Goal: Task Accomplishment & Management: Manage account settings

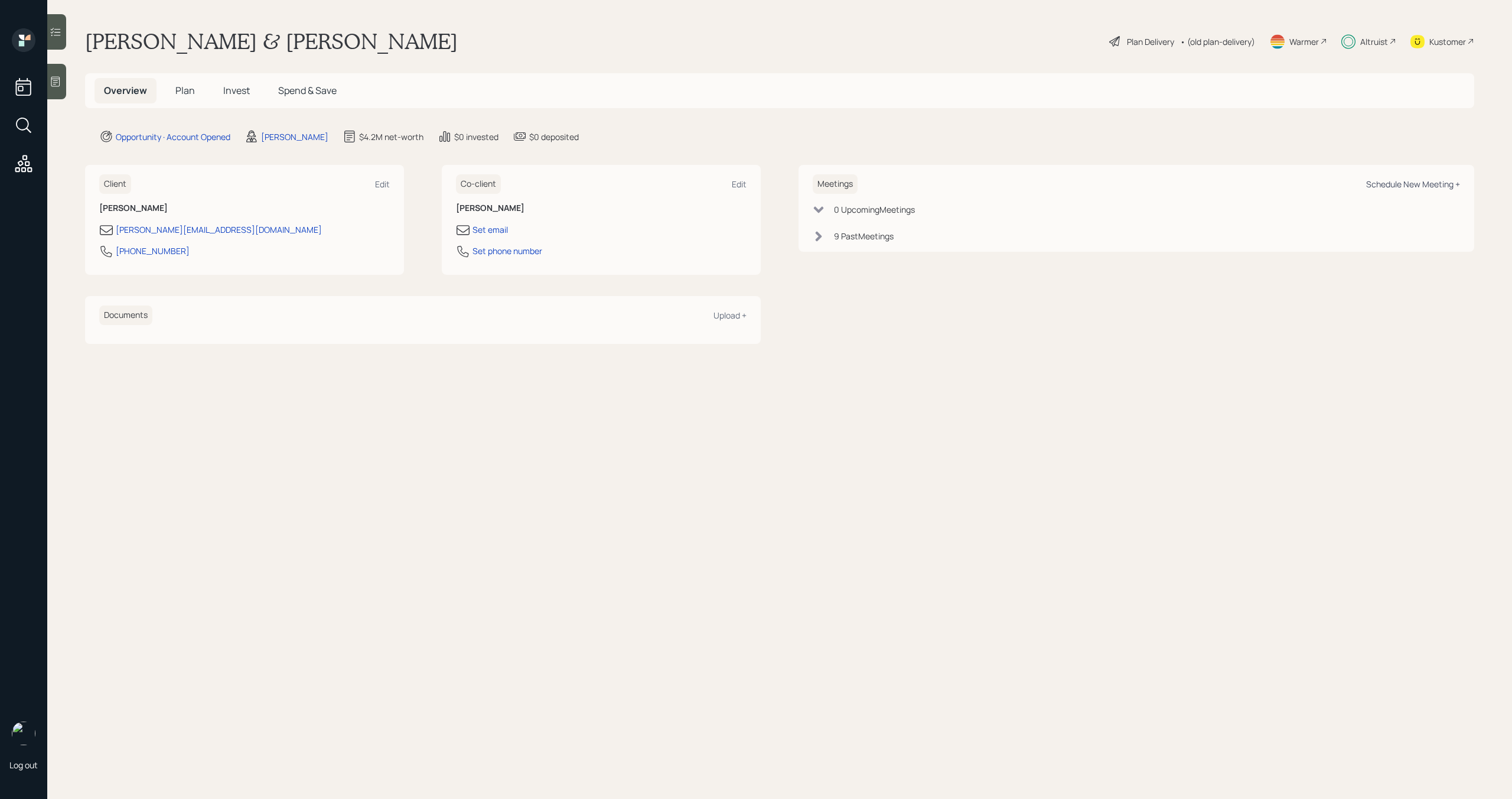
click at [1405, 185] on div "Schedule New Meeting +" at bounding box center [1412, 184] width 94 height 11
select select "bffa7908-1b2a-4c79-9bb6-f0ec9aed22d3"
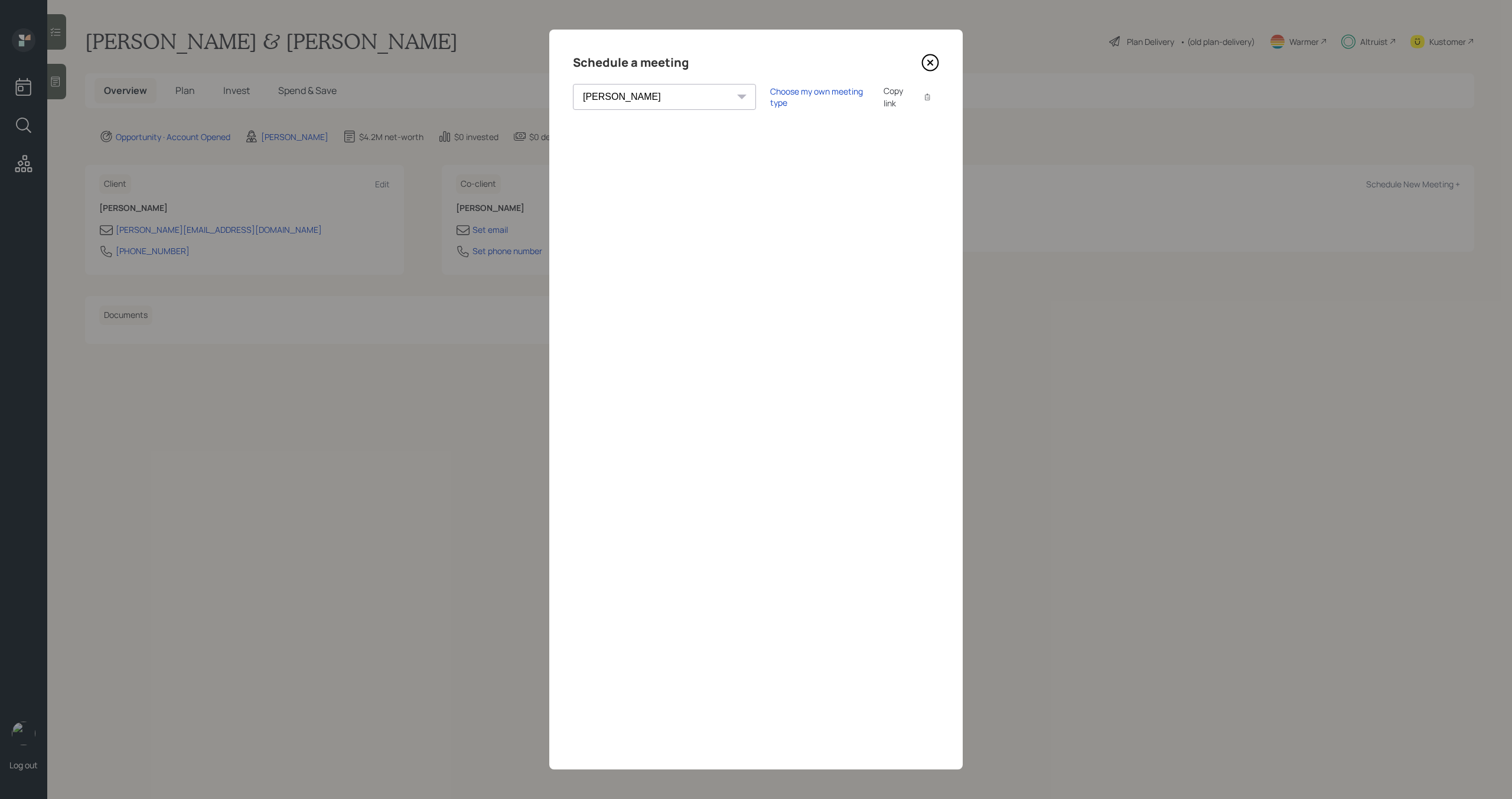
click at [934, 56] on icon at bounding box center [930, 63] width 16 height 16
